Goal: Task Accomplishment & Management: Manage account settings

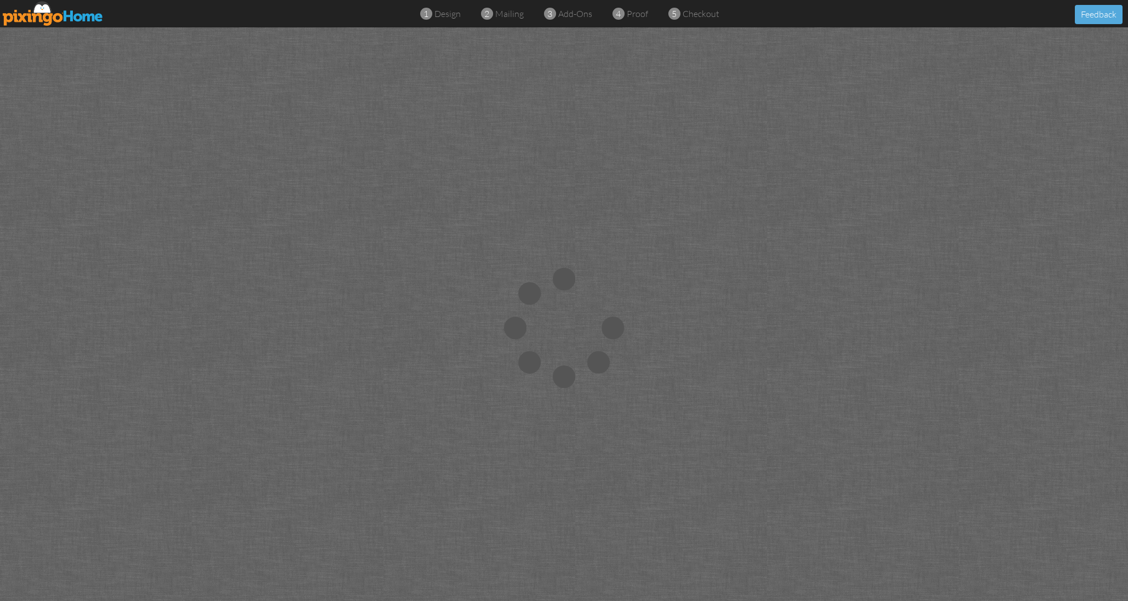
click at [81, 15] on img at bounding box center [53, 13] width 101 height 25
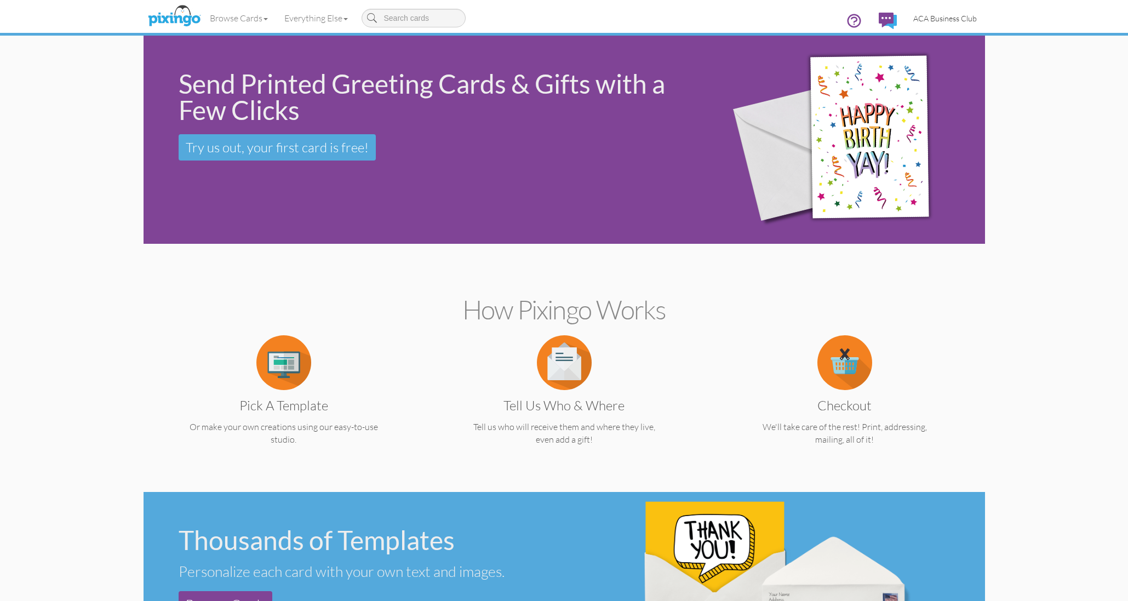
click at [969, 17] on span "ACA Business Club" at bounding box center [945, 18] width 64 height 9
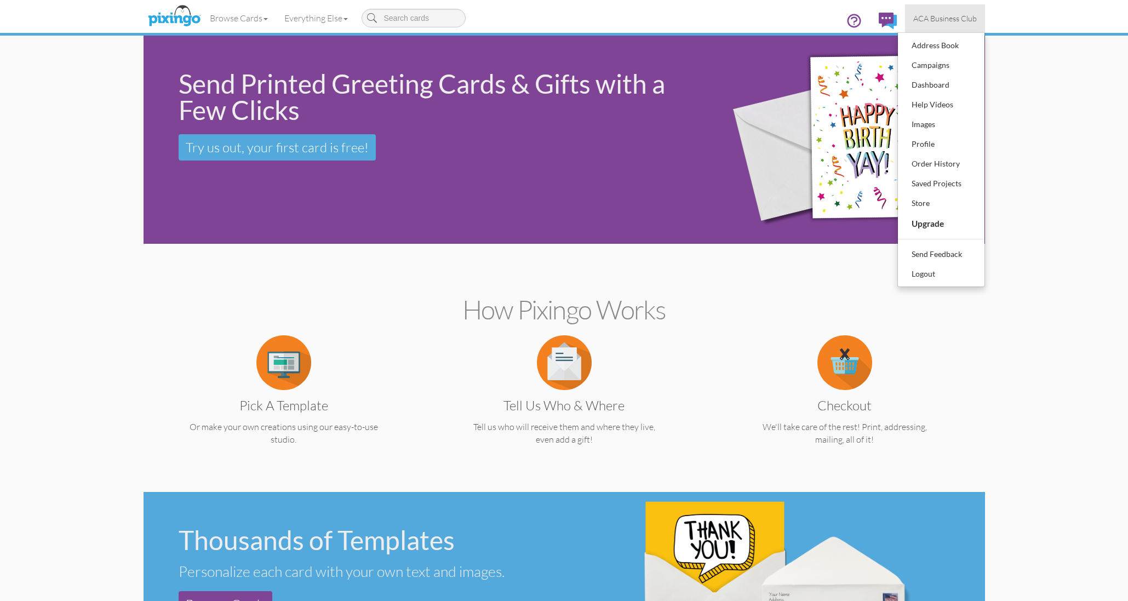
click at [930, 156] on div "Order History" at bounding box center [941, 164] width 65 height 16
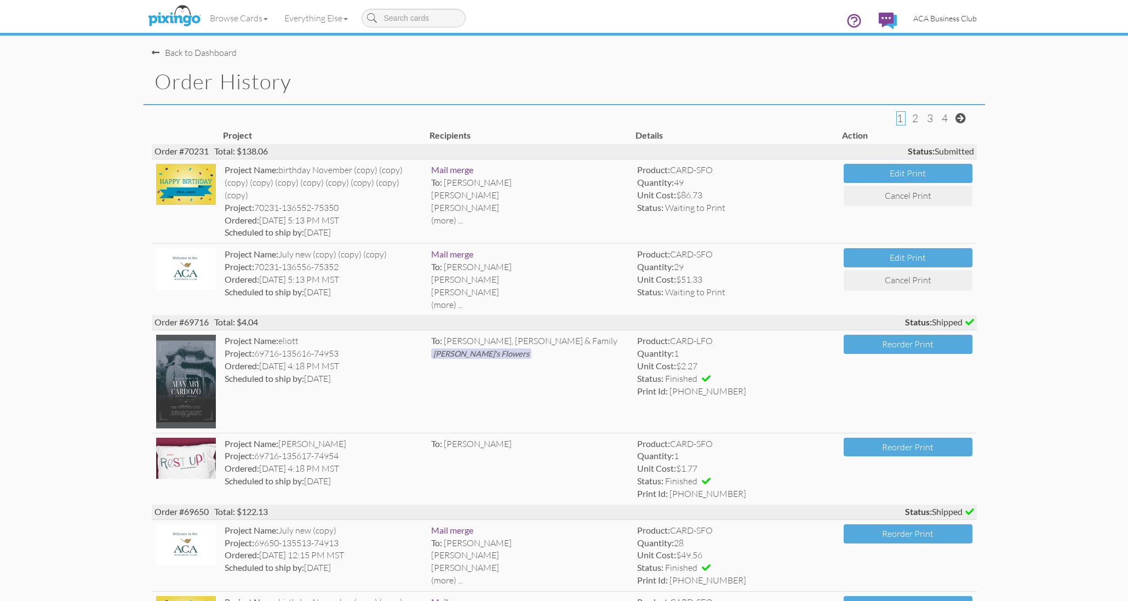
click at [940, 20] on span "ACA Business Club" at bounding box center [945, 18] width 64 height 9
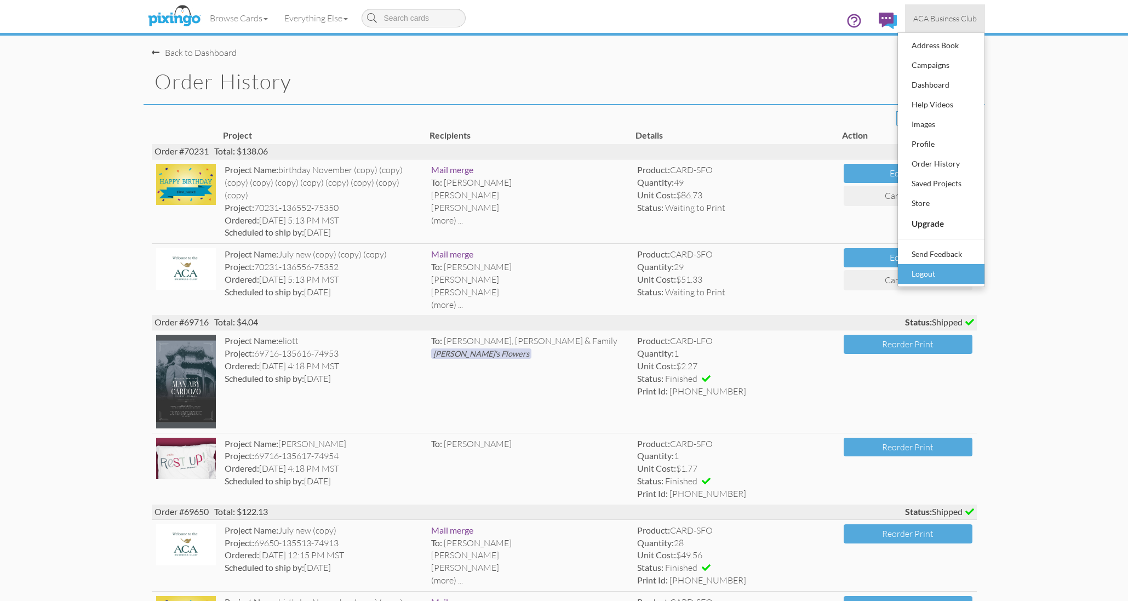
click at [927, 274] on div "Logout" at bounding box center [941, 274] width 65 height 16
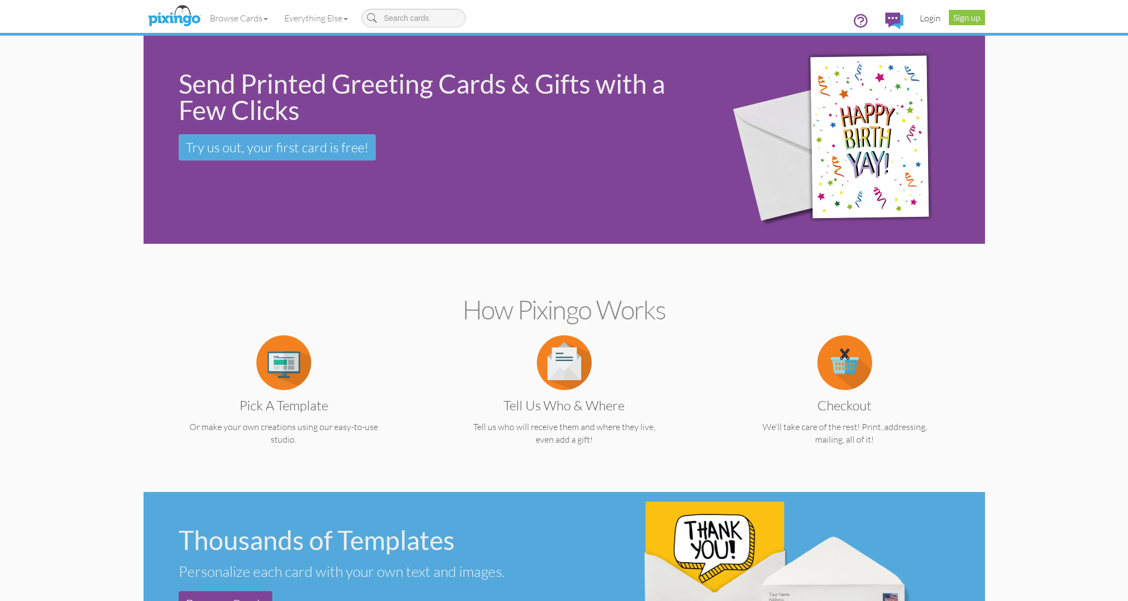
click at [935, 19] on link "Login" at bounding box center [930, 17] width 37 height 27
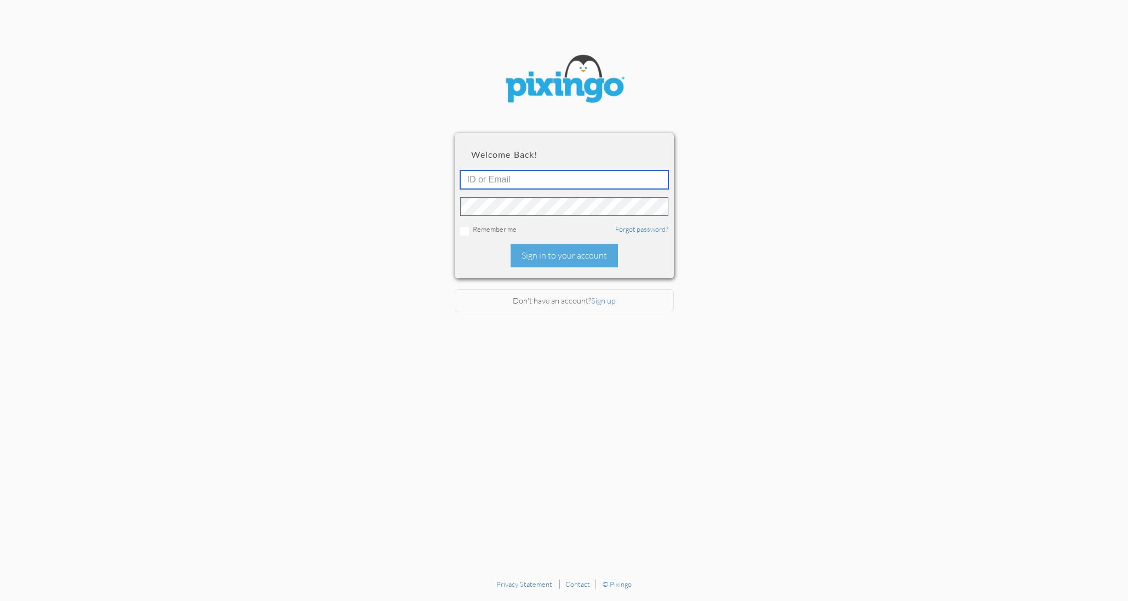
click at [488, 175] on input "text" at bounding box center [564, 179] width 208 height 19
type input "1521"
click at [560, 252] on div "Sign in to your account" at bounding box center [564, 256] width 107 height 24
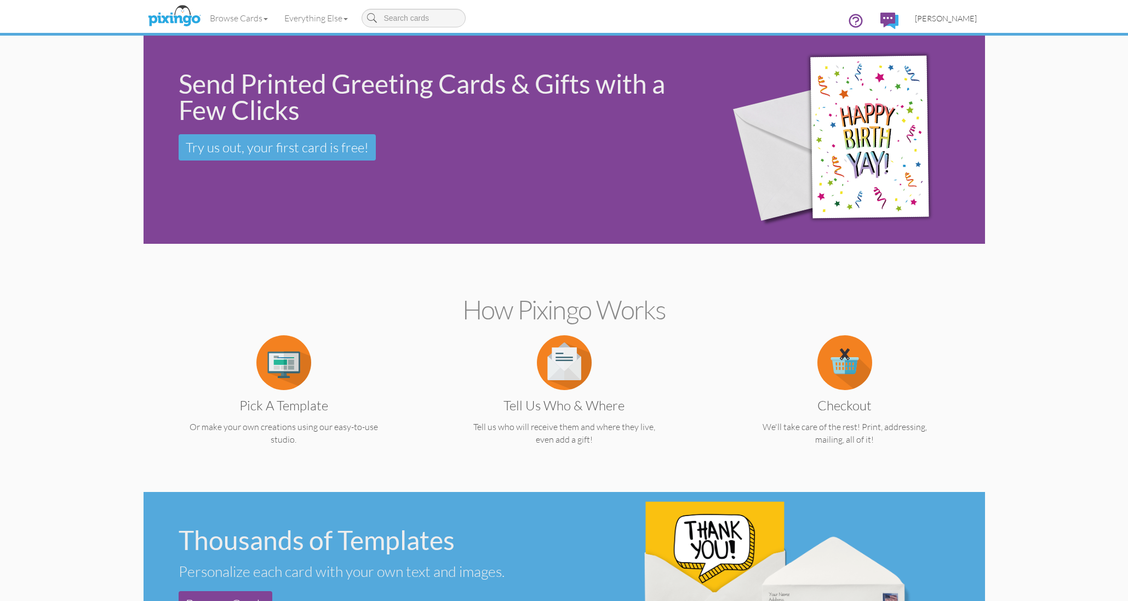
click at [952, 14] on span "[PERSON_NAME]" at bounding box center [946, 18] width 62 height 9
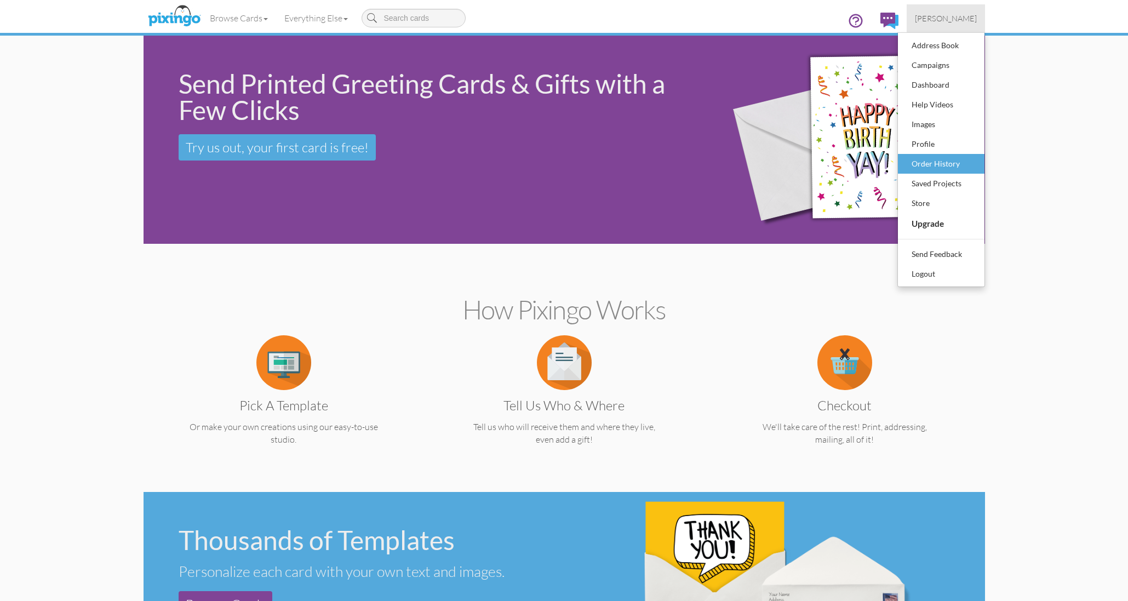
click at [914, 163] on div "Order History" at bounding box center [941, 164] width 65 height 16
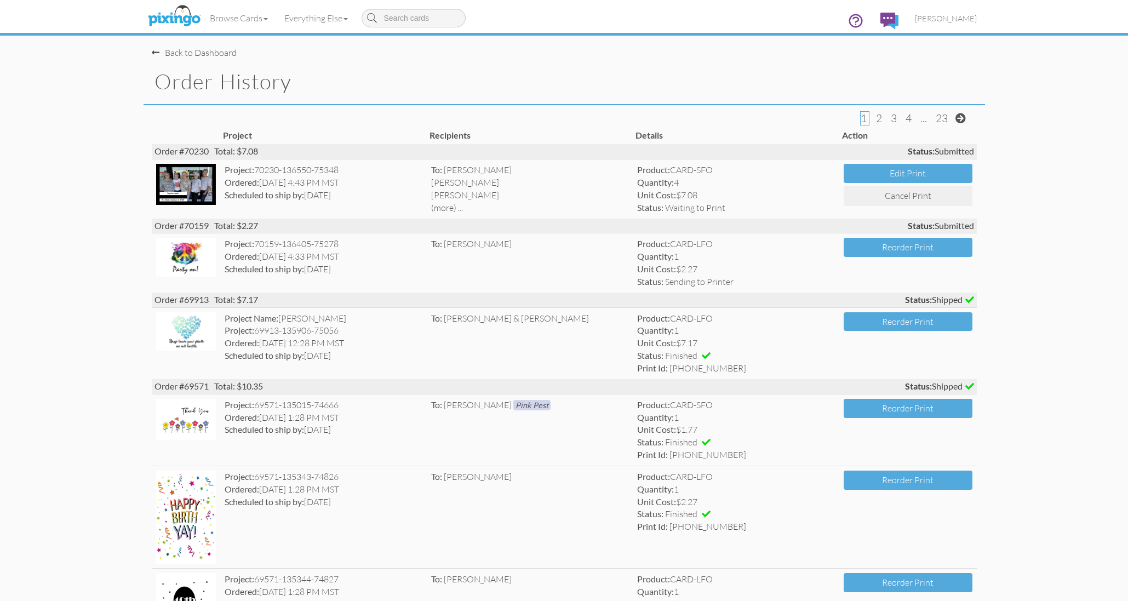
click at [182, 168] on img at bounding box center [186, 184] width 60 height 41
